Goal: Task Accomplishment & Management: Complete application form

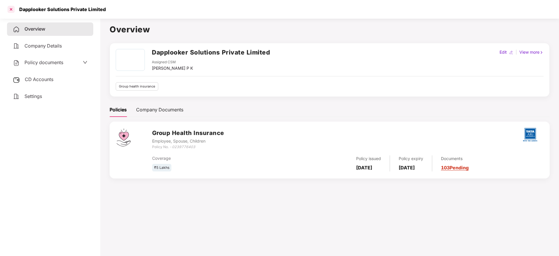
click at [15, 6] on div at bounding box center [10, 9] width 9 height 9
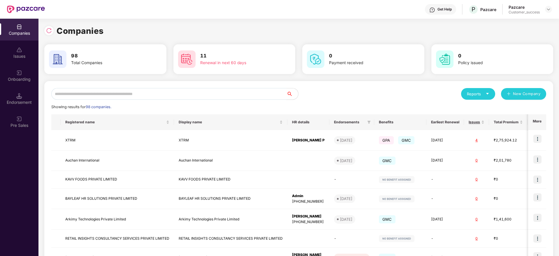
click at [78, 94] on input "text" at bounding box center [168, 94] width 235 height 12
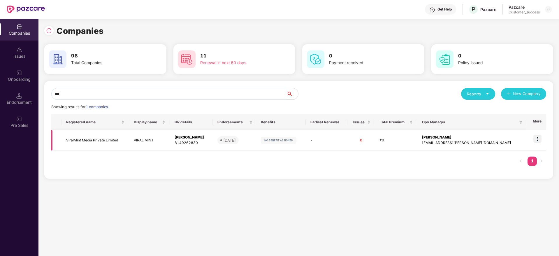
type input "***"
click at [96, 144] on td "ViralMint Media Private Limited" at bounding box center [96, 140] width 68 height 21
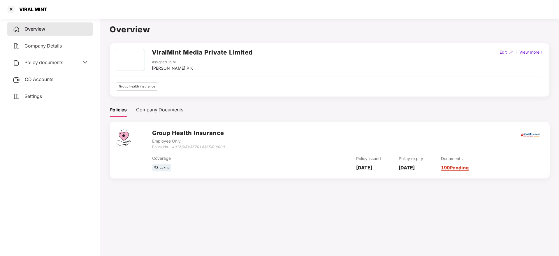
click at [53, 81] on span "CD Accounts" at bounding box center [39, 79] width 29 height 6
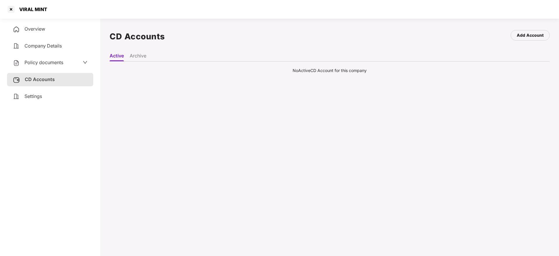
click at [139, 57] on li "Archive" at bounding box center [138, 57] width 17 height 8
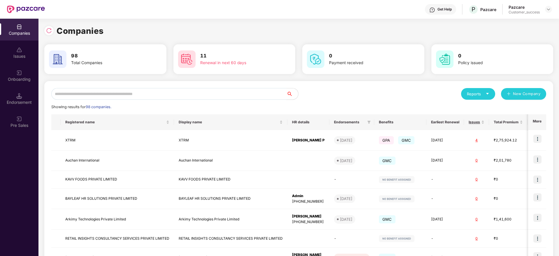
click at [125, 96] on input "text" at bounding box center [168, 94] width 235 height 12
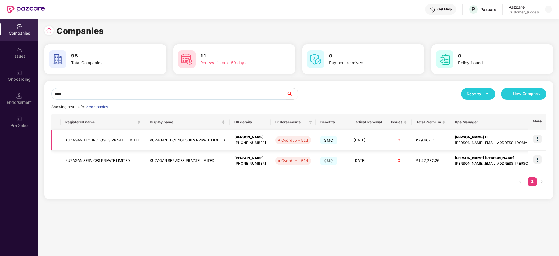
type input "****"
click at [542, 141] on td at bounding box center [537, 140] width 18 height 21
click at [541, 141] on img at bounding box center [538, 139] width 8 height 8
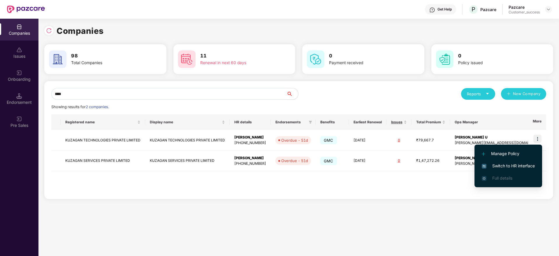
click at [515, 165] on span "Switch to HR interface" at bounding box center [508, 166] width 53 height 6
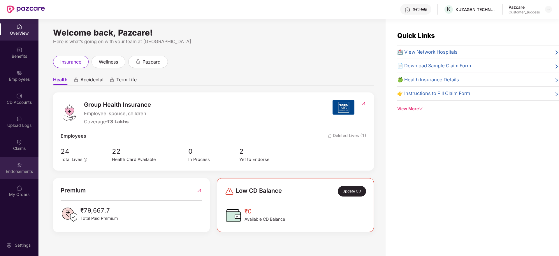
click at [23, 170] on div "Endorsements" at bounding box center [19, 172] width 38 height 6
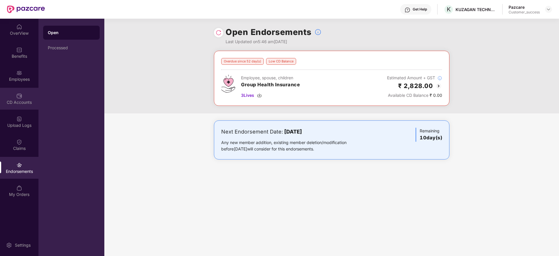
click at [8, 101] on div "CD Accounts" at bounding box center [19, 102] width 38 height 6
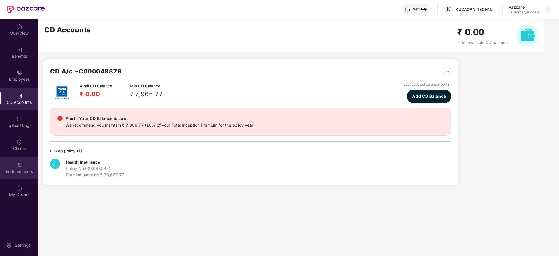
click at [11, 164] on div "Endorsements" at bounding box center [19, 168] width 38 height 22
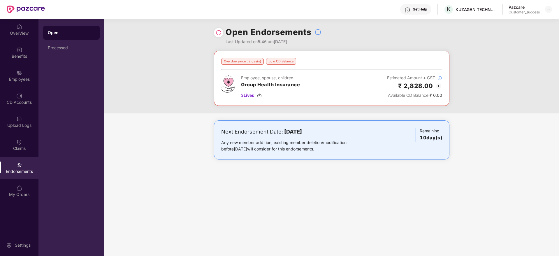
click at [260, 97] on img at bounding box center [259, 95] width 5 height 5
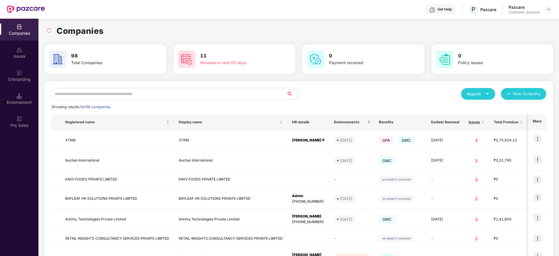
click at [96, 95] on input "text" at bounding box center [168, 94] width 235 height 12
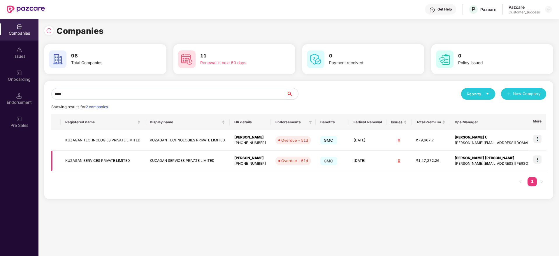
type input "****"
click at [541, 159] on img at bounding box center [538, 159] width 8 height 8
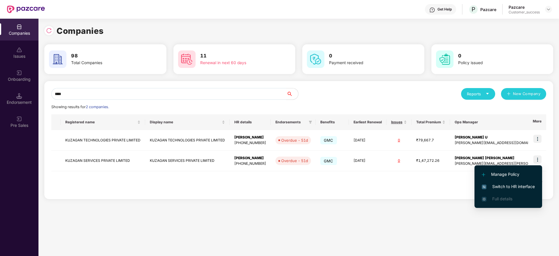
click at [516, 185] on span "Switch to HR interface" at bounding box center [508, 186] width 53 height 6
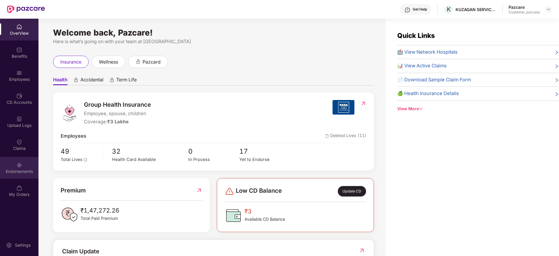
click at [17, 174] on div "Endorsements" at bounding box center [19, 172] width 38 height 6
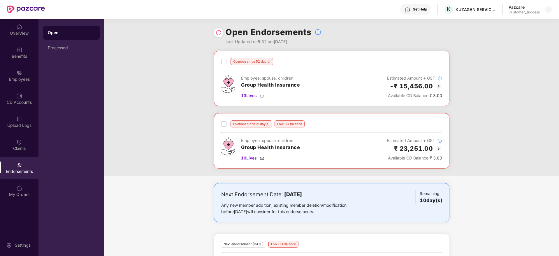
click at [264, 156] on img at bounding box center [262, 158] width 5 height 5
click at [258, 93] on div "13 Lives" at bounding box center [270, 95] width 59 height 6
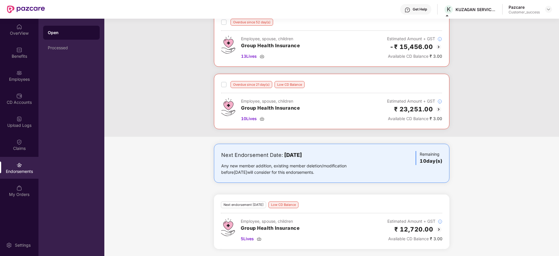
click at [440, 233] on div "₹ 12,720.00" at bounding box center [414, 229] width 55 height 10
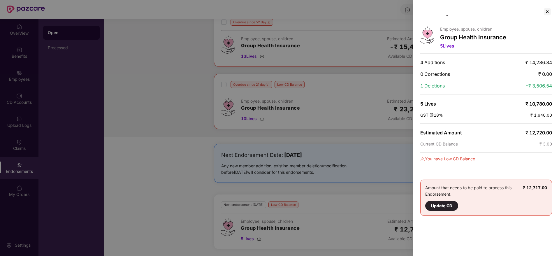
click at [384, 229] on div at bounding box center [279, 128] width 559 height 256
click at [299, 226] on div at bounding box center [279, 128] width 559 height 256
click at [299, 229] on div at bounding box center [279, 128] width 559 height 256
click at [545, 11] on div at bounding box center [547, 11] width 9 height 9
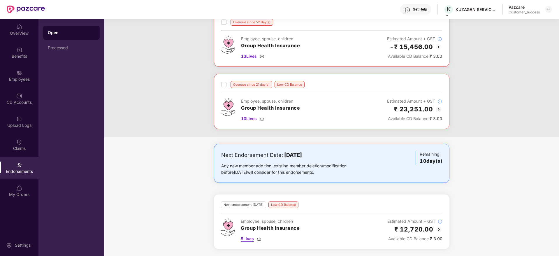
click at [260, 239] on img at bounding box center [259, 238] width 5 height 5
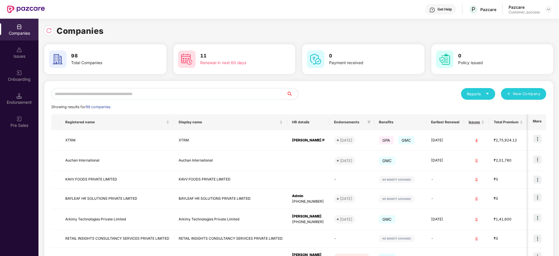
click at [89, 92] on input "text" at bounding box center [168, 94] width 235 height 12
click at [82, 90] on input "text" at bounding box center [168, 94] width 235 height 12
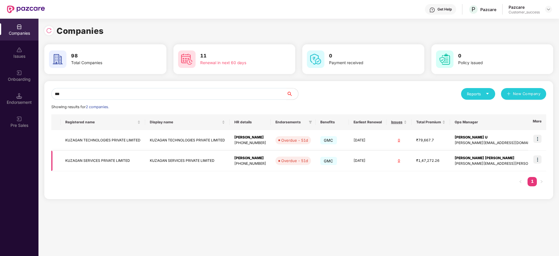
type input "***"
click at [539, 155] on td at bounding box center [537, 161] width 18 height 21
click at [536, 163] on img at bounding box center [538, 159] width 8 height 8
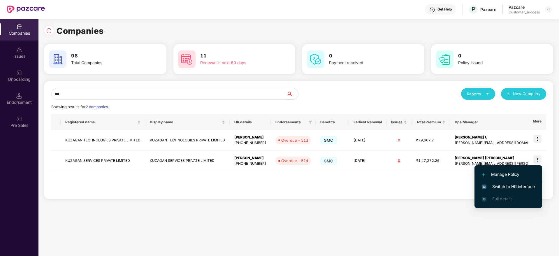
click at [523, 183] on span "Switch to HR interface" at bounding box center [508, 186] width 53 height 6
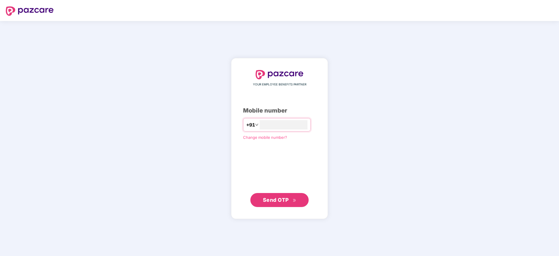
type input "**********"
click at [282, 204] on button "Send OTP" at bounding box center [279, 200] width 58 height 14
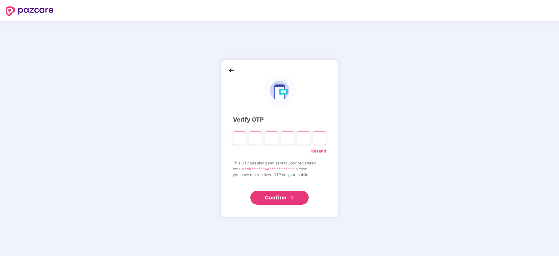
paste input "*"
type input "*"
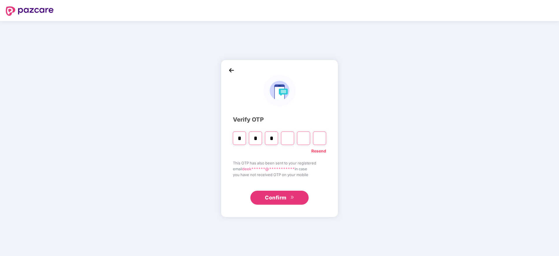
type input "*"
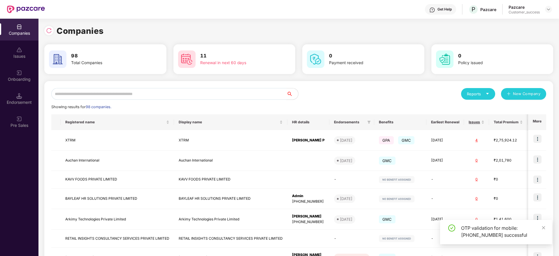
click at [203, 88] on input "text" at bounding box center [168, 94] width 235 height 12
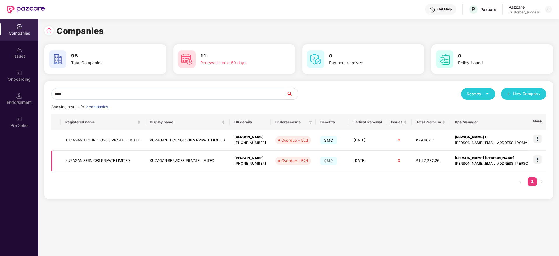
type input "****"
click at [537, 159] on img at bounding box center [538, 159] width 8 height 8
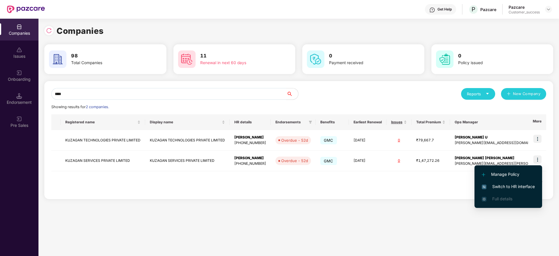
click at [513, 185] on span "Switch to HR interface" at bounding box center [508, 186] width 53 height 6
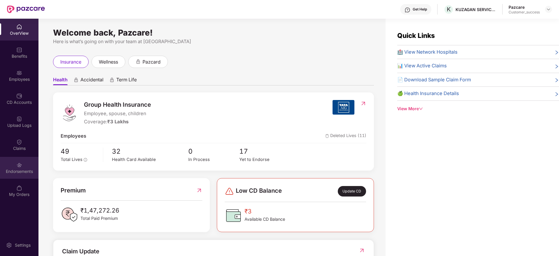
click at [24, 169] on div "Endorsements" at bounding box center [19, 172] width 38 height 6
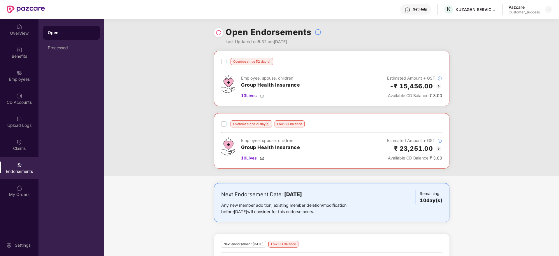
click at [439, 86] on img at bounding box center [438, 86] width 7 height 7
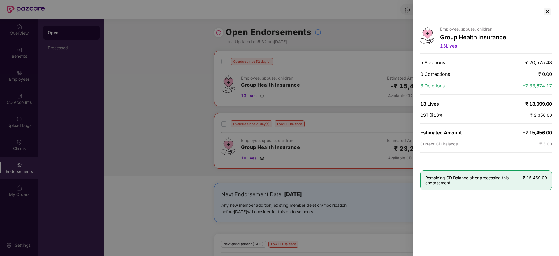
click at [381, 107] on div at bounding box center [279, 128] width 559 height 256
click at [401, 111] on div at bounding box center [279, 128] width 559 height 256
click at [549, 12] on div at bounding box center [547, 11] width 9 height 9
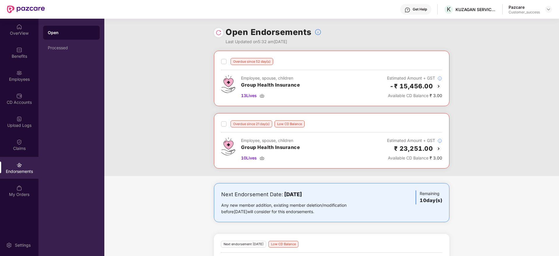
click at [437, 148] on img at bounding box center [438, 148] width 7 height 7
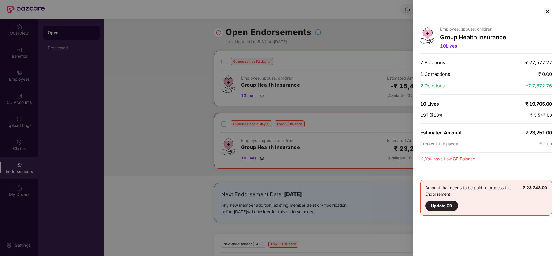
click at [387, 111] on div at bounding box center [279, 128] width 559 height 256
click at [548, 9] on div at bounding box center [547, 11] width 9 height 9
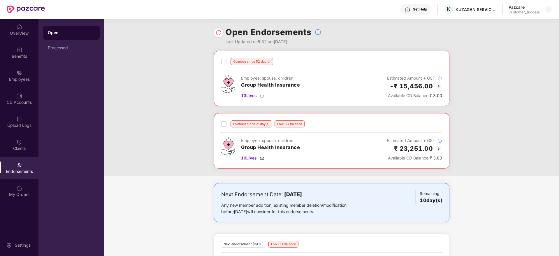
scroll to position [39, 0]
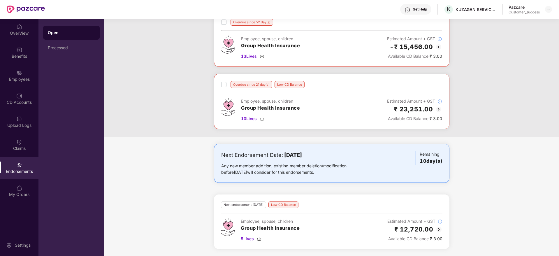
click at [441, 227] on img at bounding box center [439, 229] width 7 height 7
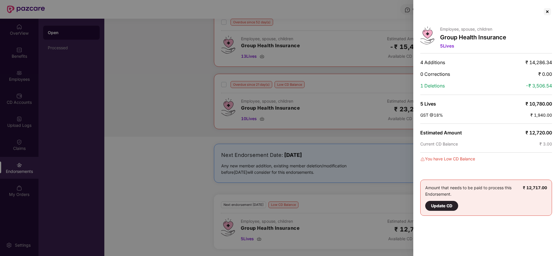
click at [361, 140] on div at bounding box center [279, 128] width 559 height 256
click at [146, 56] on div at bounding box center [279, 128] width 559 height 256
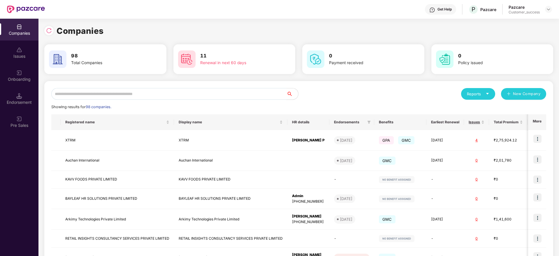
click at [93, 93] on input "text" at bounding box center [168, 94] width 235 height 12
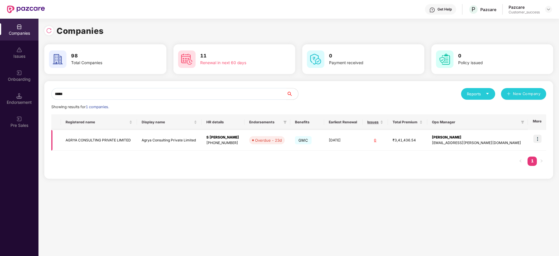
type input "*****"
click at [538, 140] on img at bounding box center [538, 139] width 8 height 8
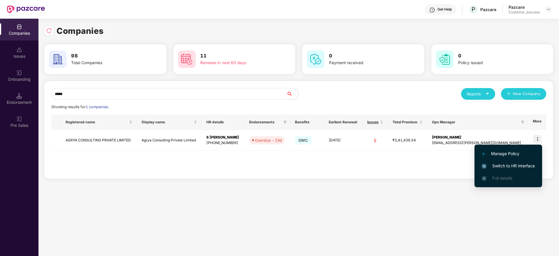
click at [510, 166] on span "Switch to HR interface" at bounding box center [508, 166] width 53 height 6
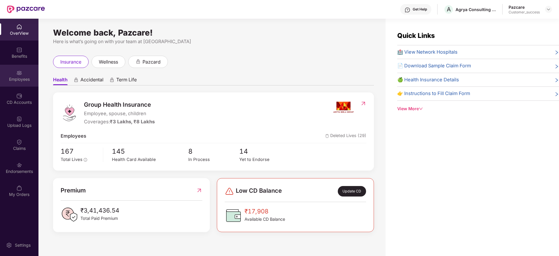
click at [21, 71] on img at bounding box center [19, 73] width 6 height 6
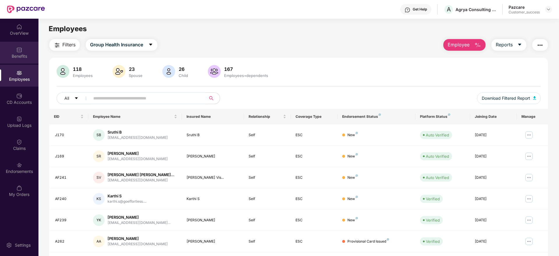
click at [21, 55] on div "Benefits" at bounding box center [19, 56] width 38 height 6
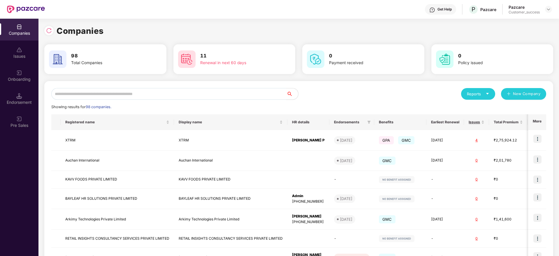
click at [24, 79] on div "Onboarding" at bounding box center [19, 79] width 38 height 6
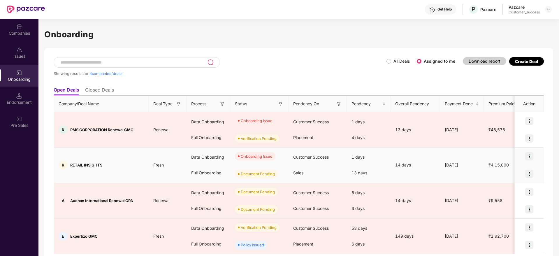
click at [529, 156] on img at bounding box center [529, 156] width 8 height 8
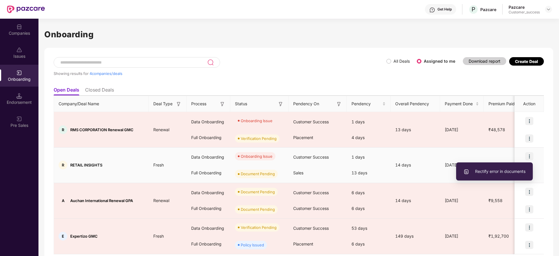
click at [505, 168] on span "Rectify error in documents" at bounding box center [495, 171] width 62 height 6
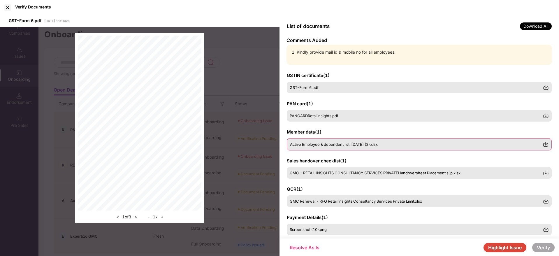
click at [417, 146] on div "Active Employee & dependent list_[DATE] (2).xlsx" at bounding box center [416, 144] width 253 height 5
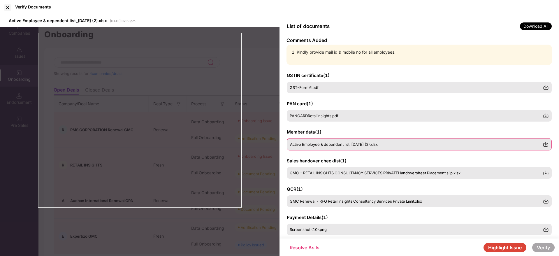
click at [545, 145] on img at bounding box center [546, 144] width 6 height 6
click at [508, 248] on button "Highlight Issue" at bounding box center [505, 247] width 43 height 9
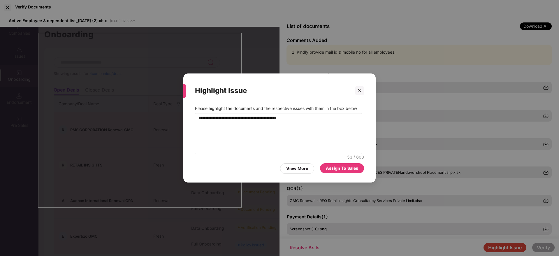
click at [338, 168] on div "Assign To Sales" at bounding box center [342, 168] width 32 height 6
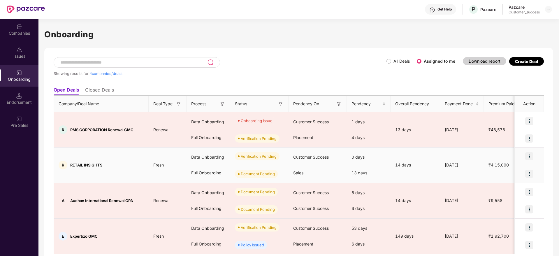
click at [527, 159] on img at bounding box center [529, 156] width 8 height 8
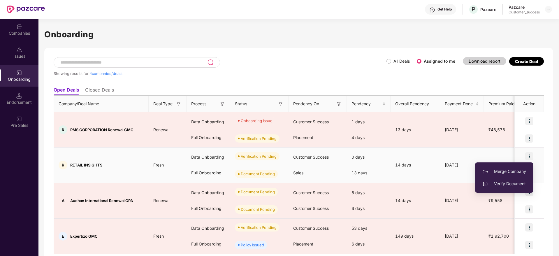
click at [498, 183] on span "Verify Document" at bounding box center [504, 183] width 44 height 6
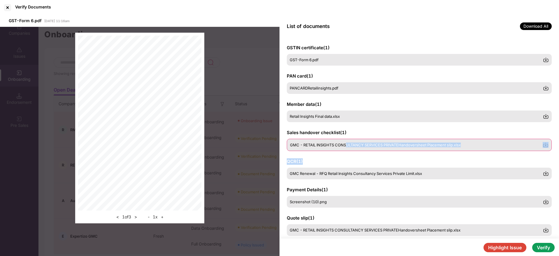
drag, startPoint x: 342, startPoint y: 154, endPoint x: 347, endPoint y: 145, distance: 10.0
click at [347, 145] on div "GSTIN certificate ( 1 ) GST-Form 6.pdf PAN card ( 1 ) PANCARDRetailinsights.pdf…" at bounding box center [420, 137] width 280 height 201
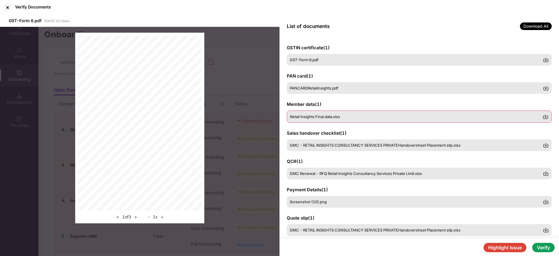
click at [342, 117] on div "Retail Insights Final data.xlsx" at bounding box center [416, 116] width 253 height 5
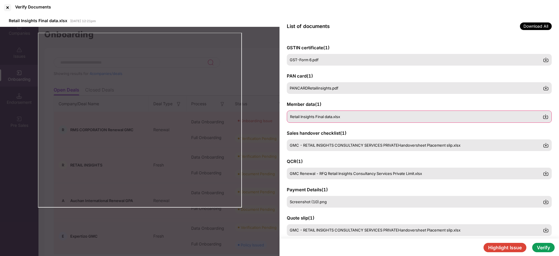
click at [548, 117] on img at bounding box center [546, 117] width 6 height 6
click at [6, 8] on div at bounding box center [7, 7] width 9 height 9
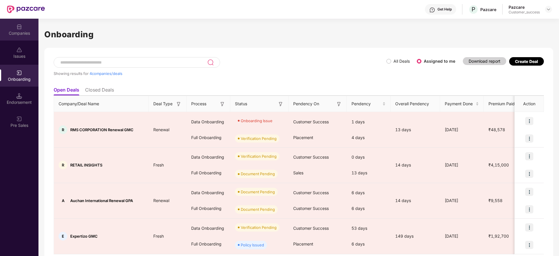
click at [16, 38] on div "Companies" at bounding box center [19, 30] width 38 height 22
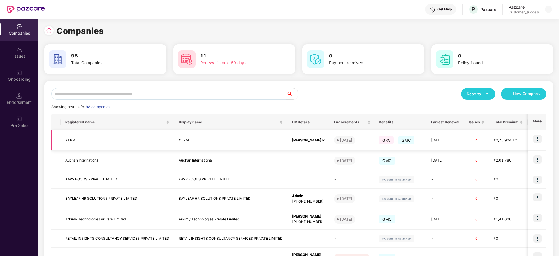
click at [539, 137] on img at bounding box center [538, 139] width 8 height 8
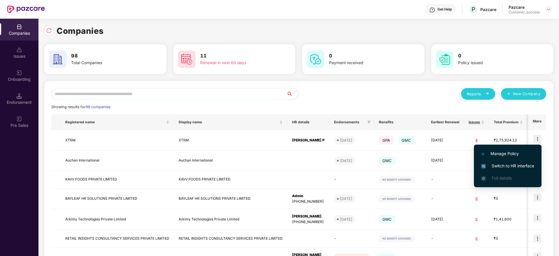
click at [508, 164] on span "Switch to HR interface" at bounding box center [507, 166] width 53 height 6
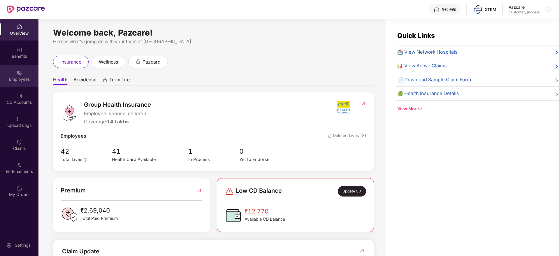
click at [27, 71] on div "Employees" at bounding box center [19, 76] width 38 height 22
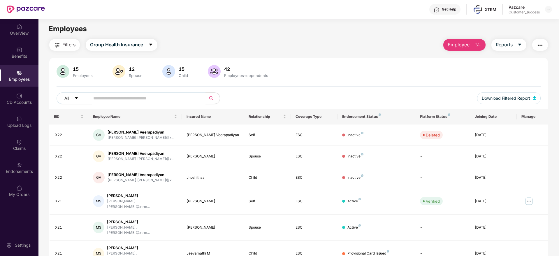
click at [469, 46] on span "Employee" at bounding box center [459, 44] width 22 height 7
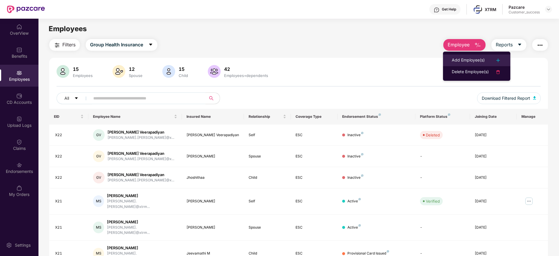
click at [471, 58] on div "Add Employee(s)" at bounding box center [468, 60] width 33 height 7
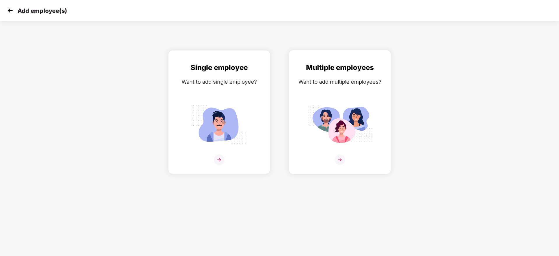
click at [339, 158] on img at bounding box center [340, 160] width 10 height 10
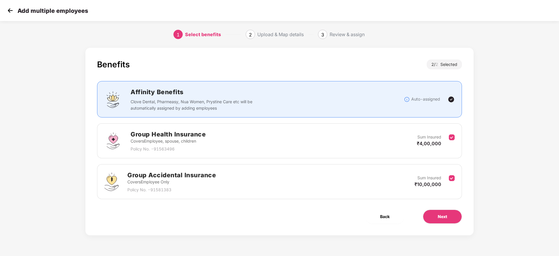
click at [448, 206] on div "Benefits 2 / 2 Selected Affinity Benefits Clove Dental, Pharmeasy, Nua Women, P…" at bounding box center [279, 141] width 388 height 187
click at [443, 216] on span "Next" at bounding box center [442, 216] width 9 height 6
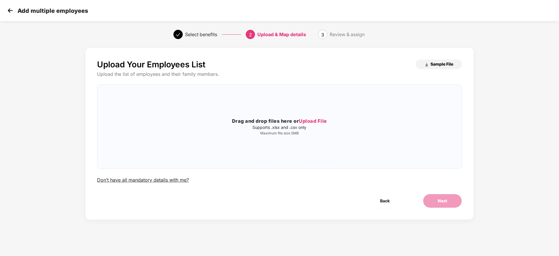
click at [445, 62] on span "Sample File" at bounding box center [442, 64] width 23 height 6
click at [11, 8] on img at bounding box center [10, 10] width 9 height 9
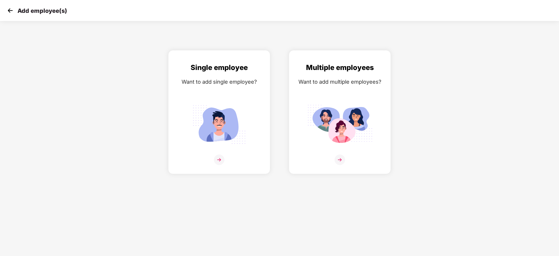
click at [11, 8] on img at bounding box center [10, 10] width 9 height 9
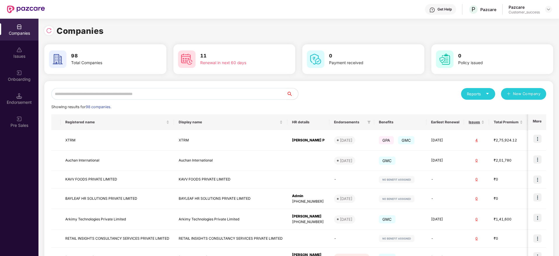
click at [10, 81] on div "Onboarding" at bounding box center [19, 79] width 38 height 6
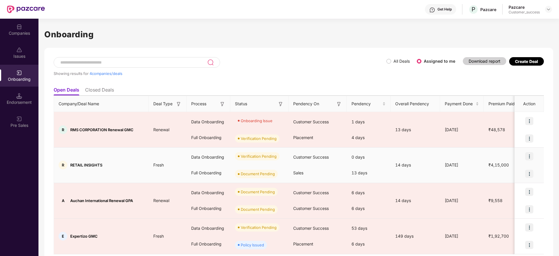
click at [527, 155] on img at bounding box center [529, 156] width 8 height 8
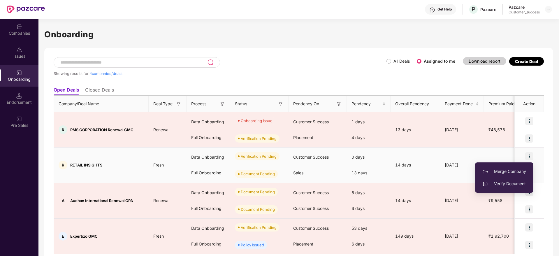
click at [506, 184] on span "Verify Document" at bounding box center [504, 183] width 44 height 6
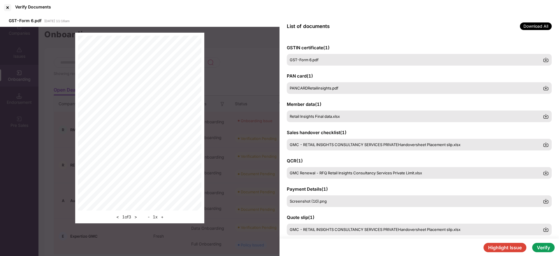
click at [501, 246] on button "Highlight Issue" at bounding box center [505, 247] width 43 height 9
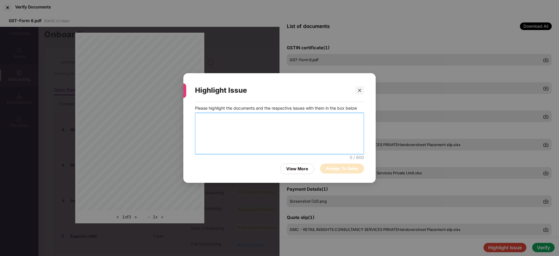
click at [291, 132] on textarea at bounding box center [279, 133] width 169 height 41
type textarea "**********"
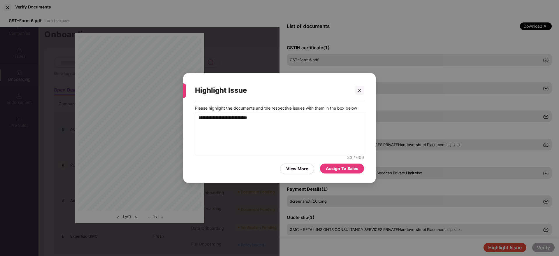
click at [334, 166] on div "Assign To Sales" at bounding box center [342, 168] width 32 height 6
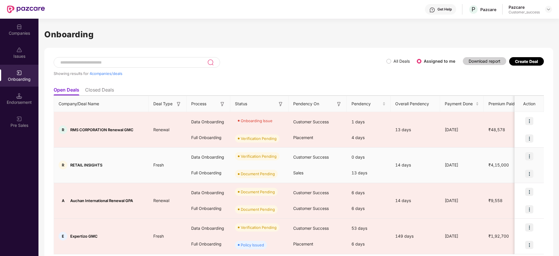
click at [534, 158] on div at bounding box center [529, 156] width 29 height 17
click at [524, 155] on div at bounding box center [529, 156] width 29 height 17
click at [533, 157] on img at bounding box center [529, 156] width 8 height 8
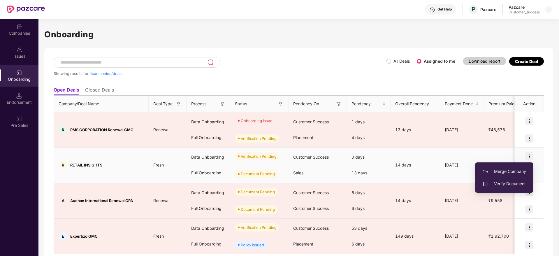
click at [498, 183] on span "Verify Document" at bounding box center [504, 183] width 44 height 6
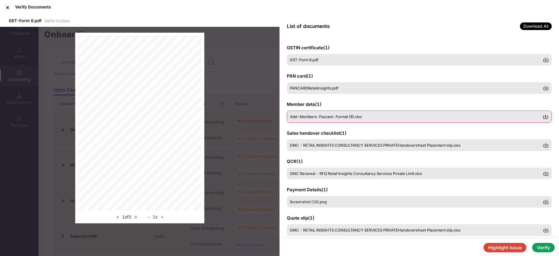
click at [336, 115] on span "Add-Members-Pazcare-Format (8).xlsx" at bounding box center [326, 116] width 72 height 5
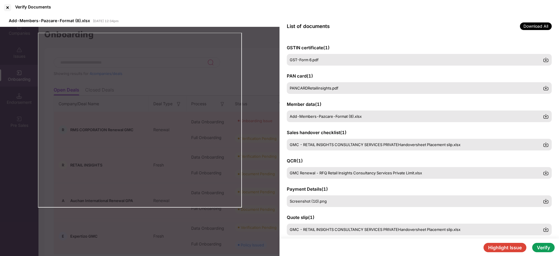
click at [547, 251] on button "Verify" at bounding box center [543, 247] width 22 height 9
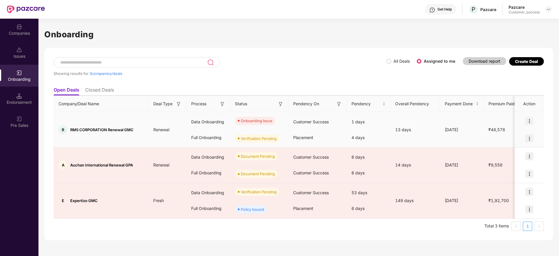
click at [531, 122] on img at bounding box center [529, 121] width 8 height 8
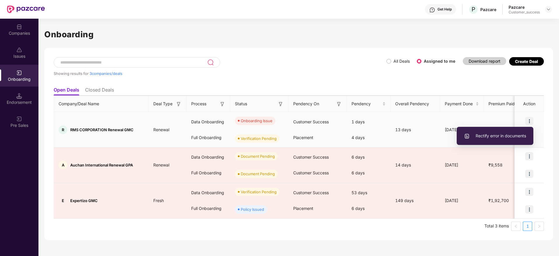
click at [494, 136] on span "Rectify error in documents" at bounding box center [495, 136] width 62 height 6
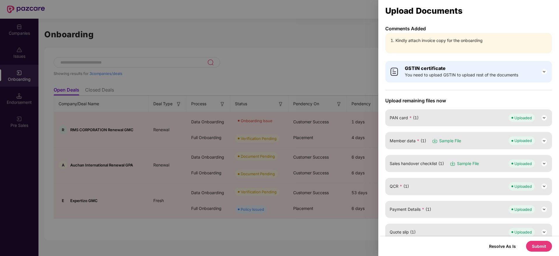
click at [532, 252] on div "Resolve As Is Submit" at bounding box center [468, 246] width 181 height 20
click at [536, 247] on button "Submit" at bounding box center [539, 246] width 26 height 11
